Goal: Task Accomplishment & Management: Use online tool/utility

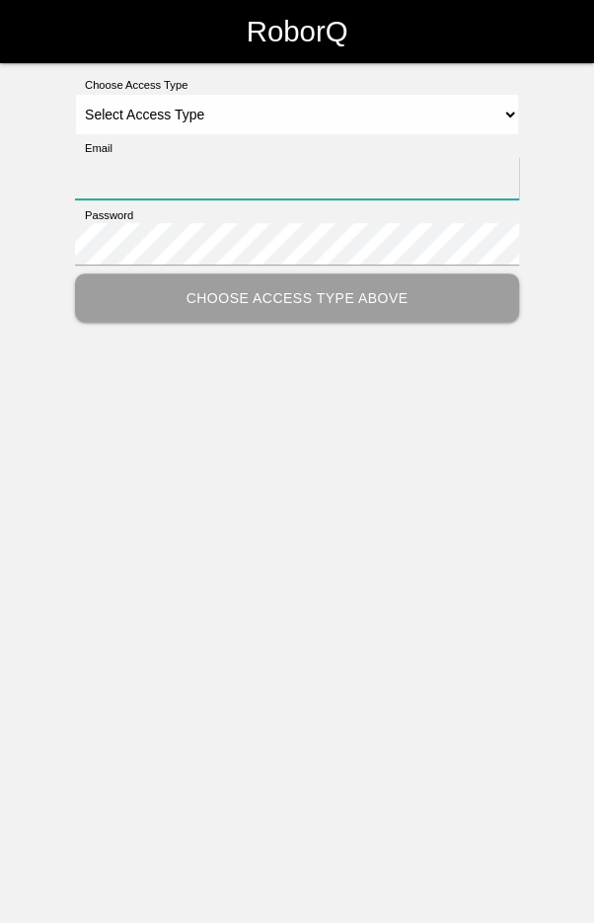
click at [309, 180] on input "Email" at bounding box center [297, 178] width 444 height 42
type input "[EMAIL_ADDRESS][DOMAIN_NAME]"
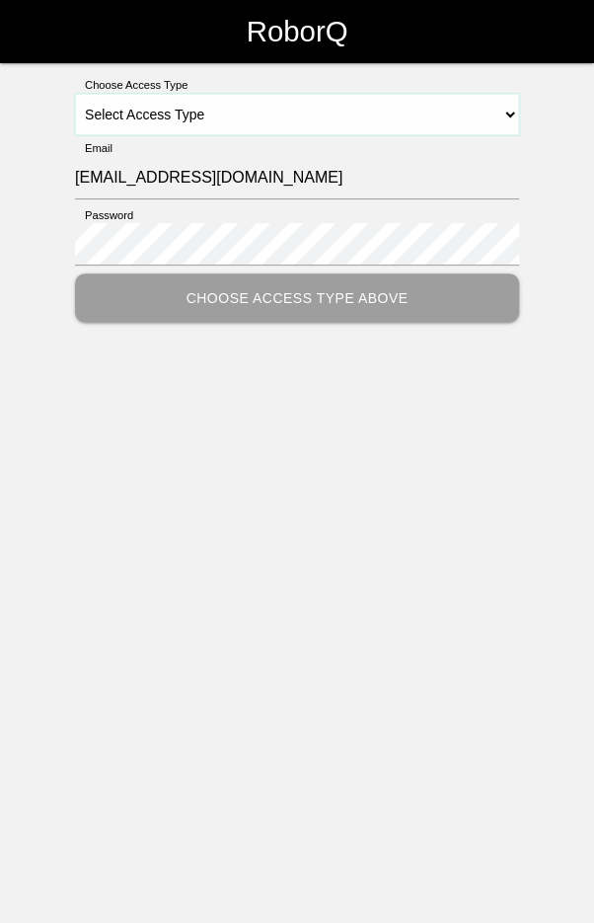
click at [347, 110] on select "Select Access Type Admin Customer Supervisor Worker" at bounding box center [297, 114] width 444 height 41
select select "Worker"
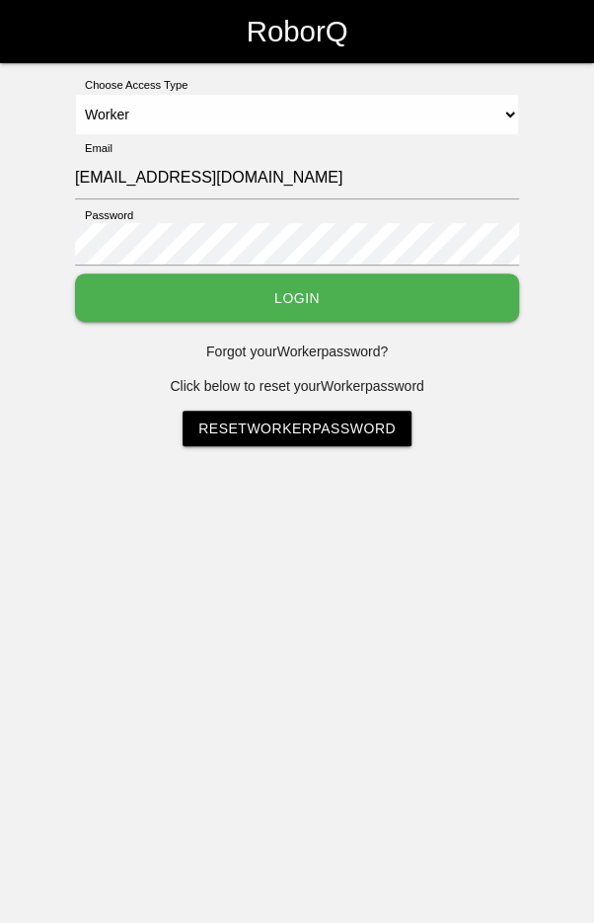
click at [338, 292] on button "Login" at bounding box center [297, 297] width 444 height 48
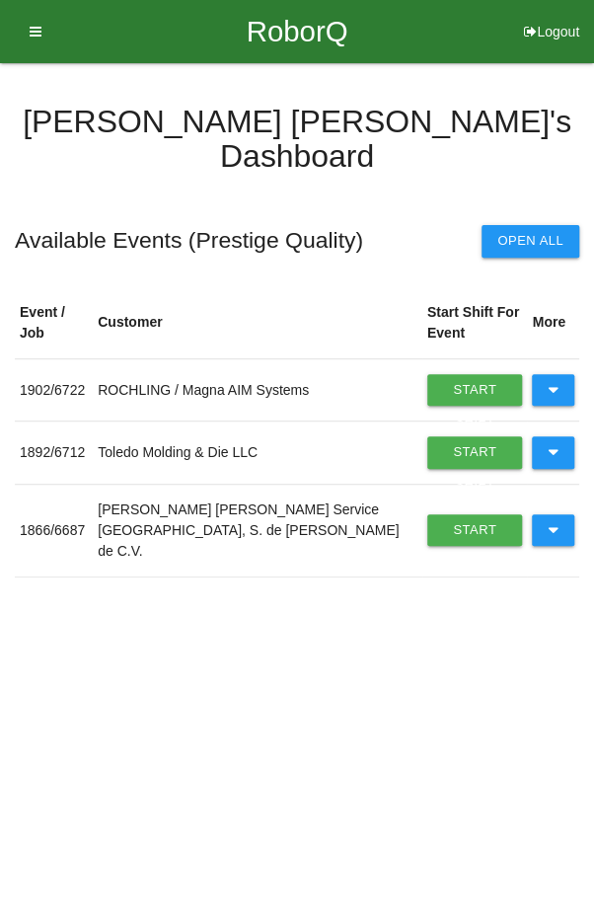
click at [560, 374] on button at bounding box center [553, 390] width 42 height 32
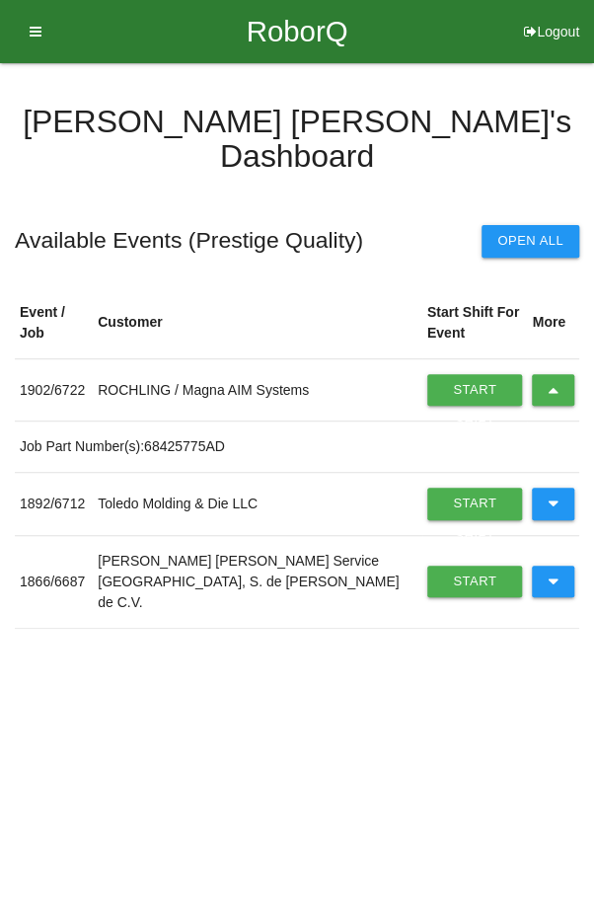
click at [551, 374] on icon at bounding box center [553, 390] width 11 height 32
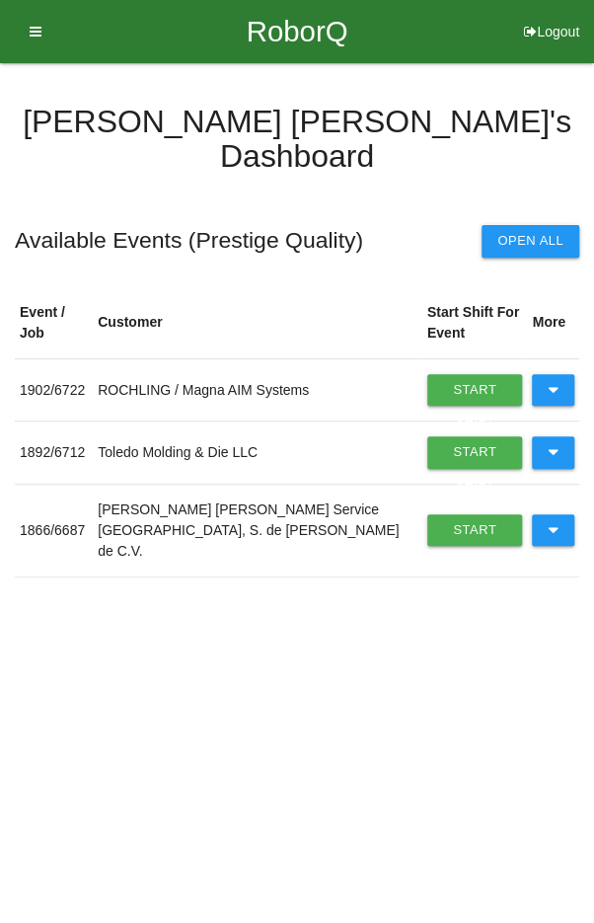
click at [443, 374] on link "Start Shift" at bounding box center [475, 390] width 96 height 32
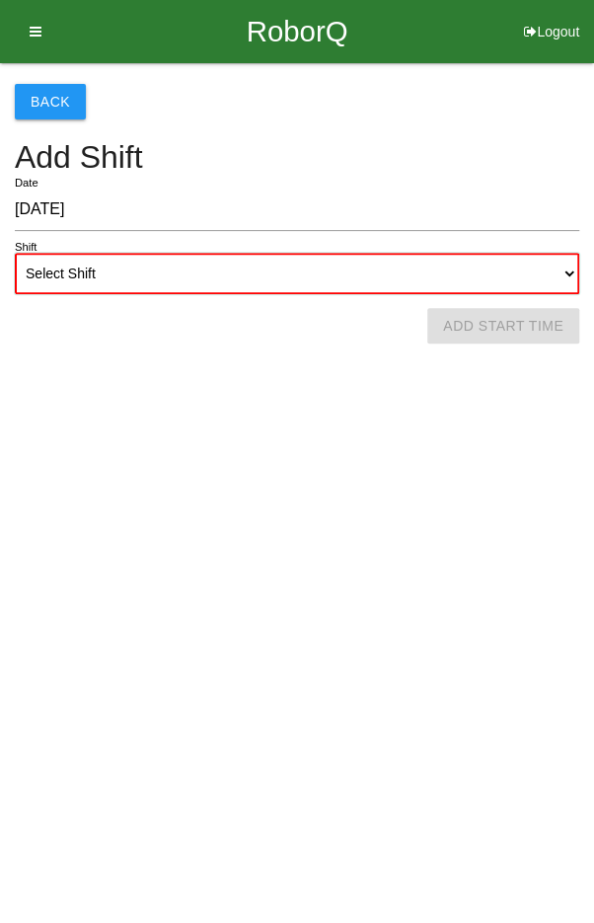
click at [309, 264] on select "Select Shift 1st Shift 2nd Shift 3rd Shift 4th Shift" at bounding box center [297, 273] width 564 height 41
select select "2"
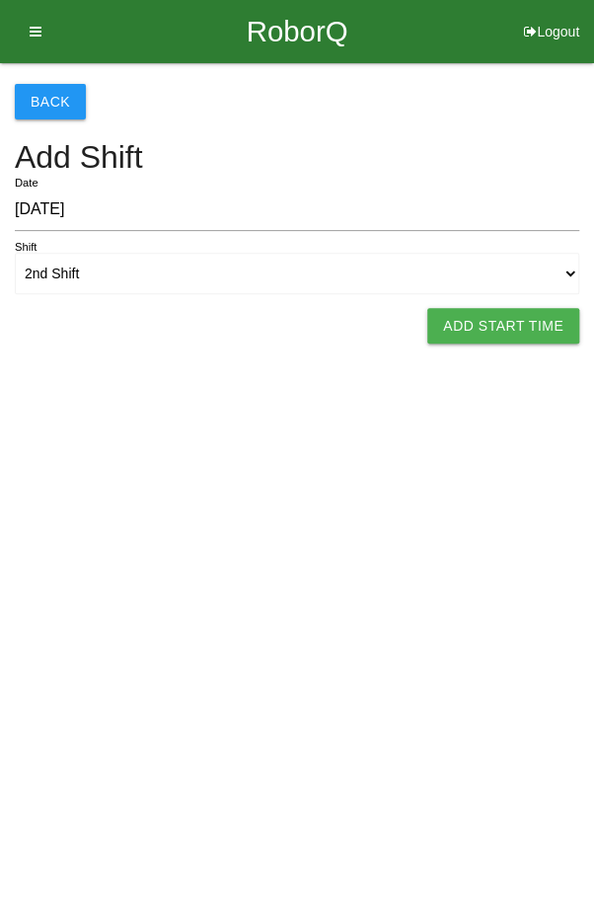
click at [518, 309] on button "Add Start Time" at bounding box center [503, 326] width 152 height 36
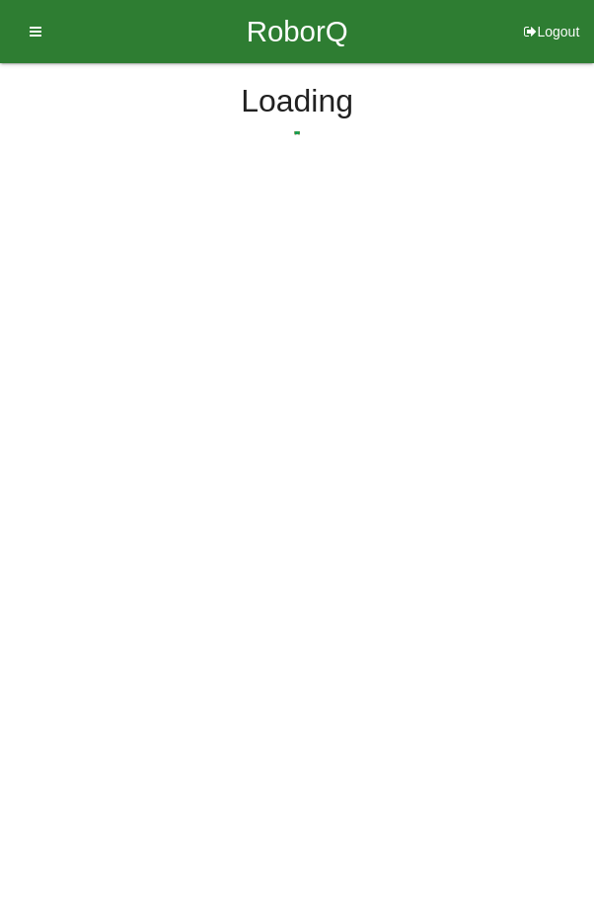
select select "2"
select select "27"
select select "2"
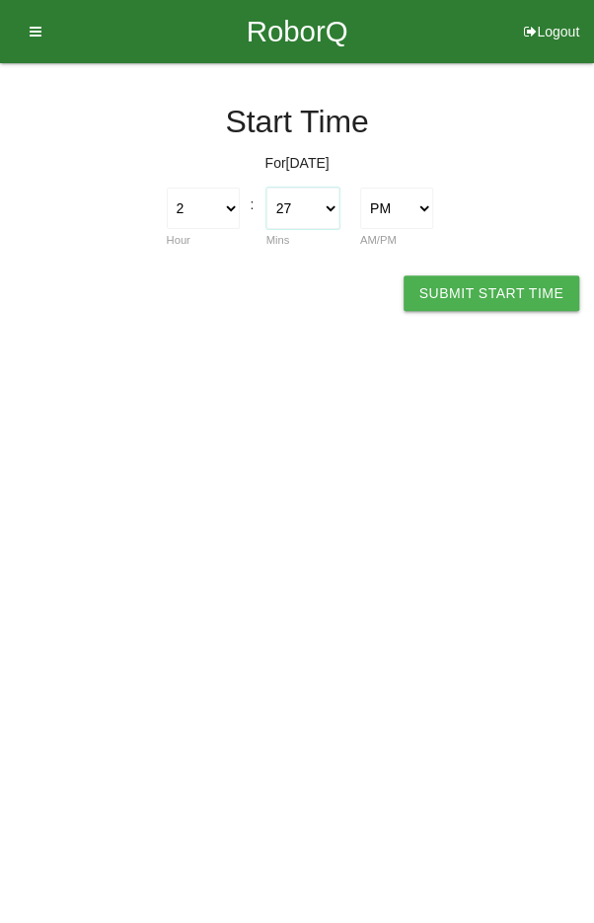
click at [303, 210] on select "00 01 02 03 04 05 06 07 08 09 10 11 12 13 14 15 16 17 18 19 20 21 22 23 24 25 2…" at bounding box center [302, 207] width 73 height 41
select select "0"
click at [488, 298] on button "Submit Start Time" at bounding box center [492, 293] width 176 height 36
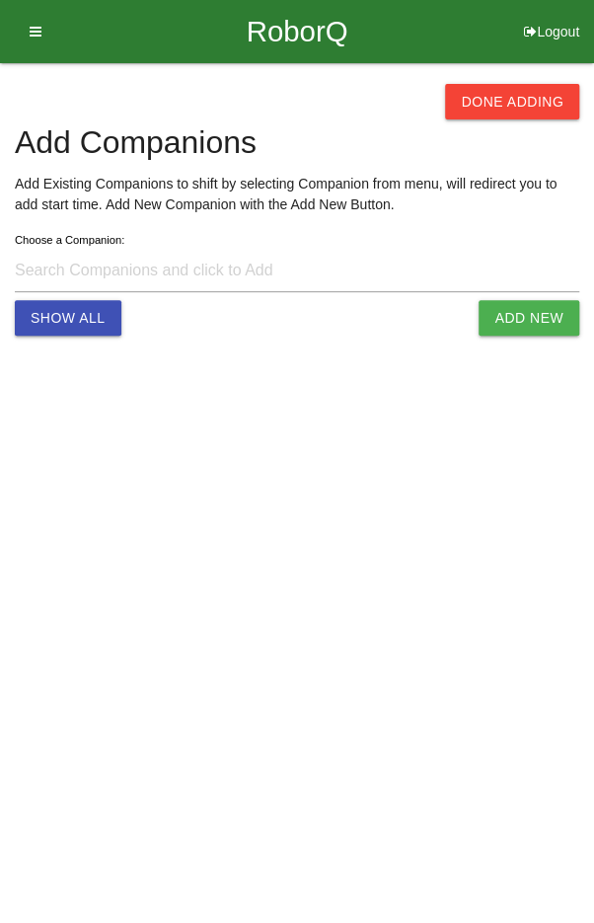
click at [517, 92] on button "Done Adding" at bounding box center [512, 102] width 134 height 36
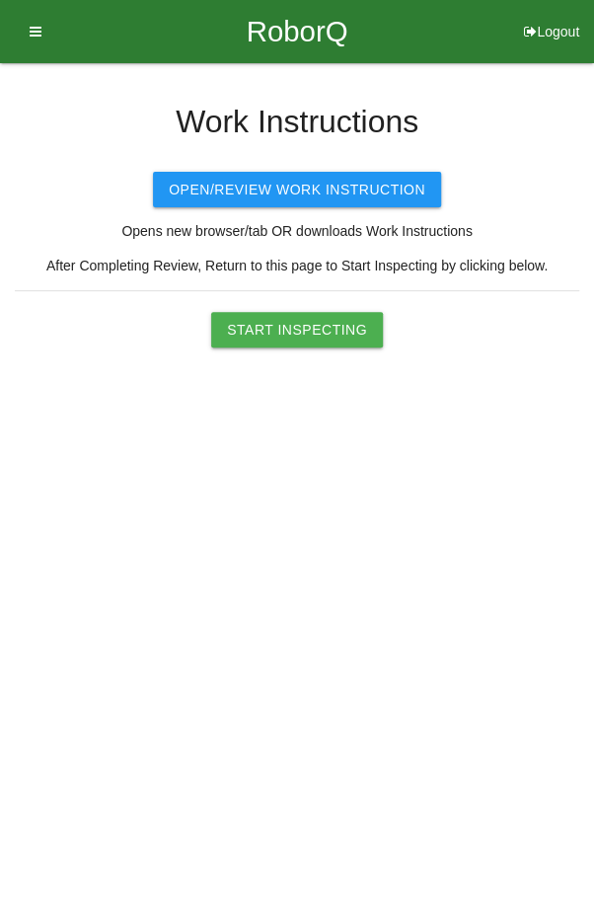
click at [291, 338] on button "Start Inspecting" at bounding box center [297, 330] width 172 height 36
